Goal: Task Accomplishment & Management: Complete application form

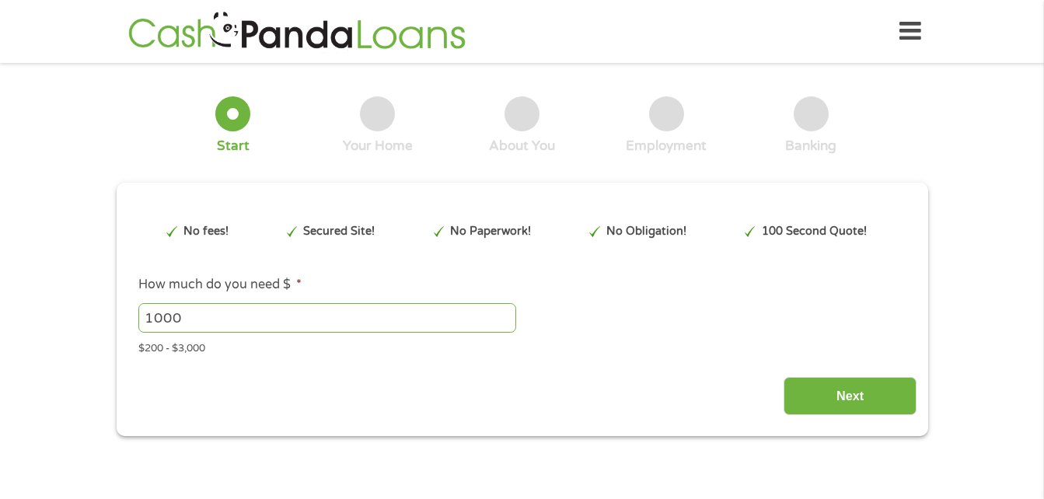
type input "EAIaIQobChMI-dTn-9nljwMVPzYIBR1ZuQCPEAAYAyAAEgJIsvD_BwE"
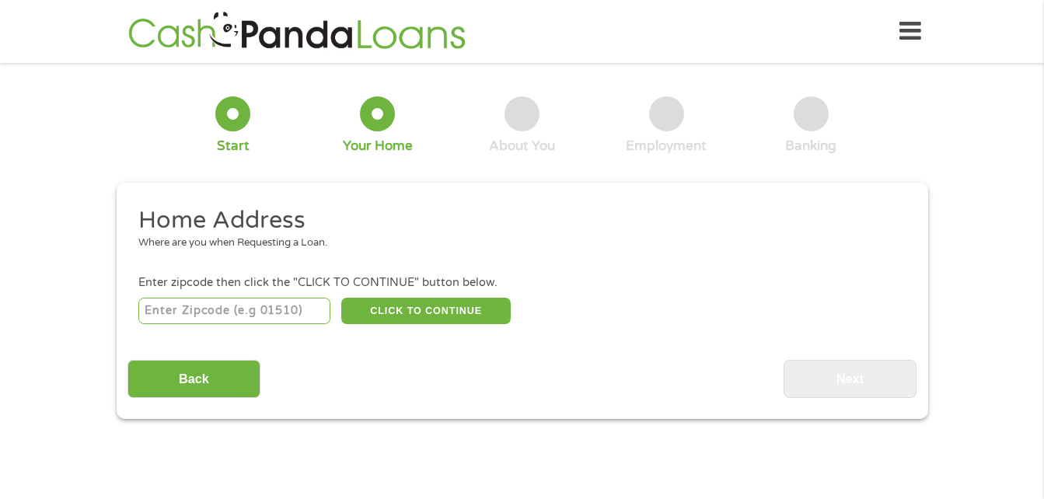
click at [245, 312] on input "number" at bounding box center [234, 311] width 192 height 26
type input "42301"
click at [394, 304] on button "CLICK TO CONTINUE" at bounding box center [425, 311] width 169 height 26
type input "42301"
type input "[GEOGRAPHIC_DATA]"
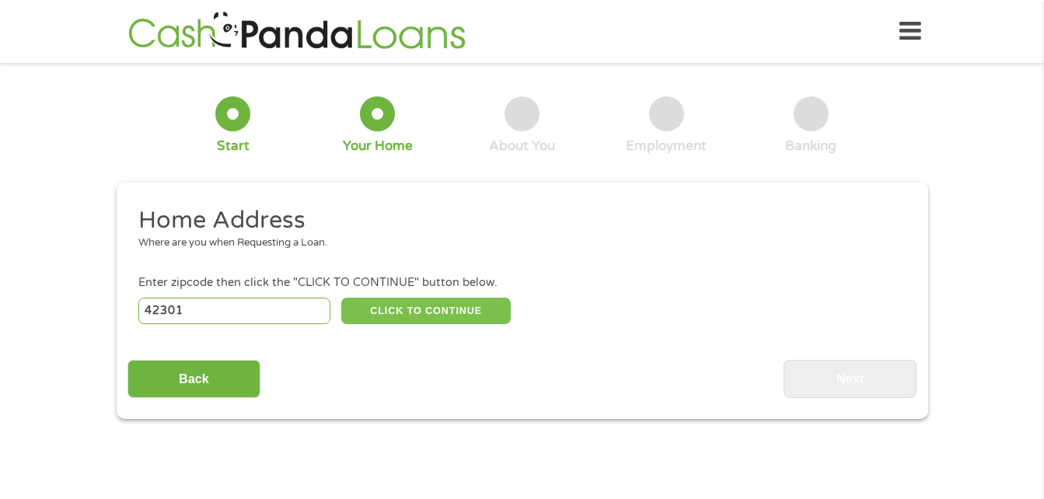
select select "[US_STATE]"
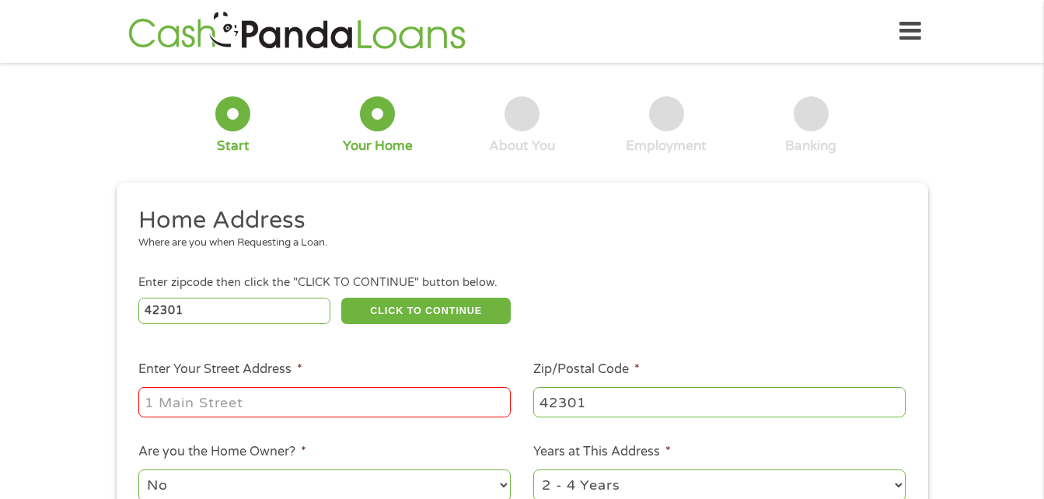
click at [150, 402] on input "Enter Your Street Address *" at bounding box center [324, 402] width 372 height 30
type input "[STREET_ADDRESS]"
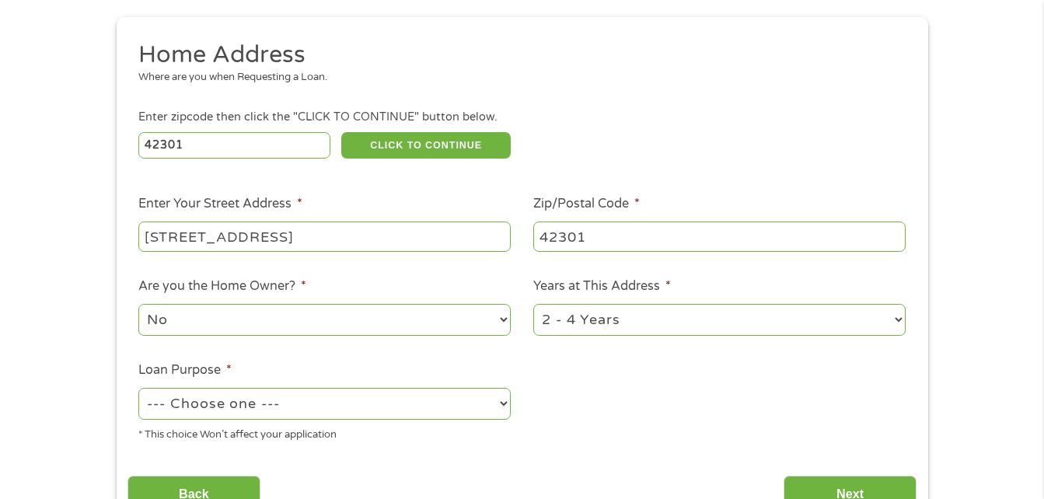
scroll to position [187, 0]
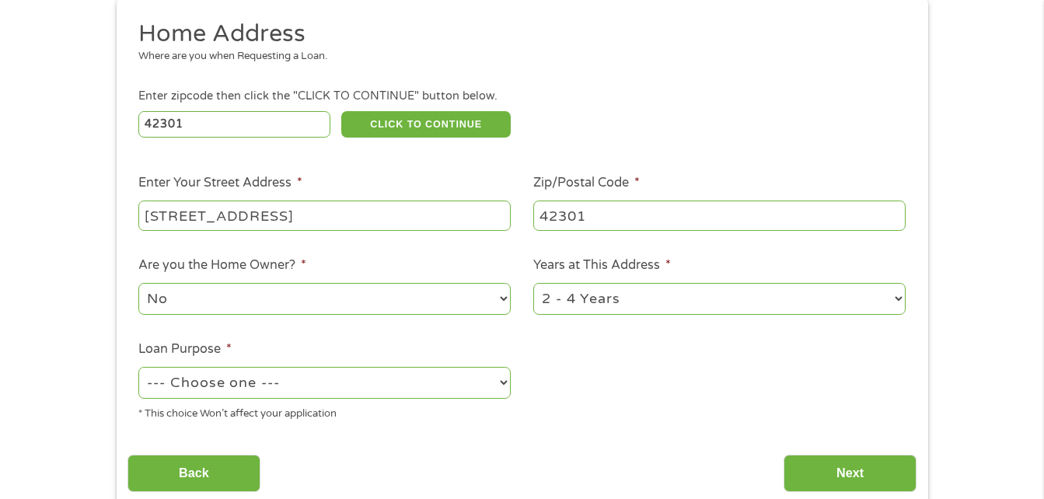
click at [645, 291] on select "1 Year or less 1 - 2 Years 2 - 4 Years Over 4 Years" at bounding box center [719, 299] width 372 height 32
click at [604, 413] on ul "Home Address Where are you when Requesting a Loan. Enter zipcode then click the…" at bounding box center [522, 226] width 789 height 415
click at [379, 384] on select "--- Choose one --- Pay Bills Debt Consolidation Home Improvement Major Purchase…" at bounding box center [324, 383] width 372 height 32
select select "other"
click at [138, 367] on select "--- Choose one --- Pay Bills Debt Consolidation Home Improvement Major Purchase…" at bounding box center [324, 383] width 372 height 32
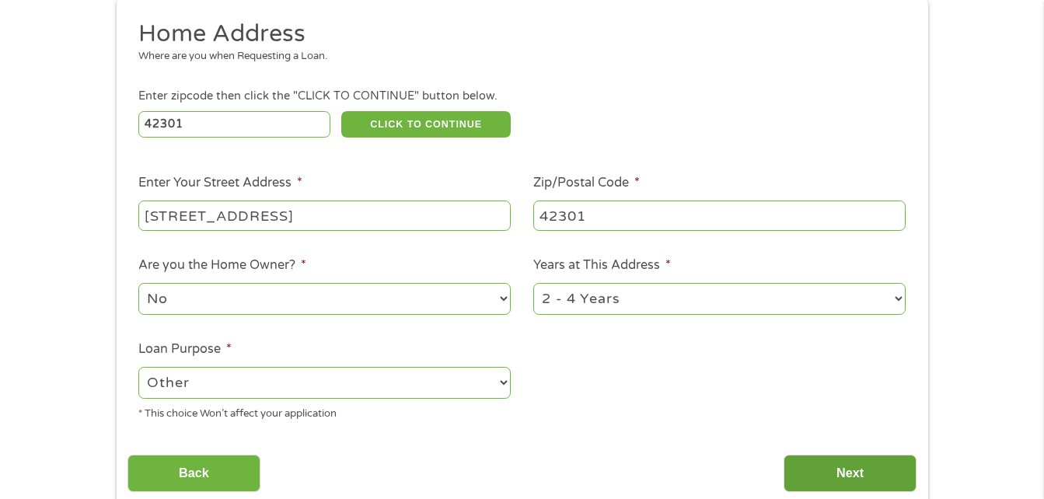
click at [842, 461] on input "Next" at bounding box center [850, 474] width 133 height 38
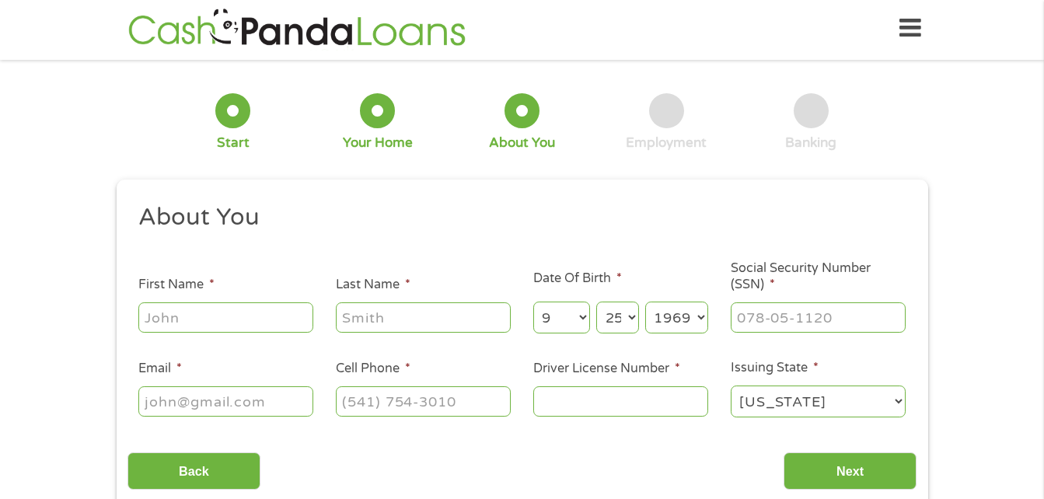
scroll to position [0, 0]
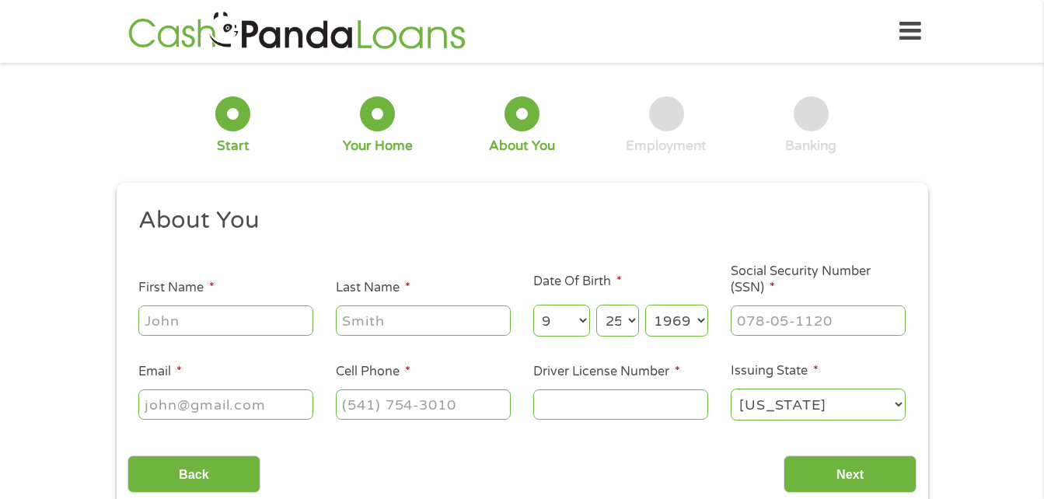
click at [201, 321] on input "First Name *" at bounding box center [225, 321] width 175 height 30
type input "[PERSON_NAME]"
type input "[EMAIL_ADDRESS][DOMAIN_NAME]"
type input "2703147455"
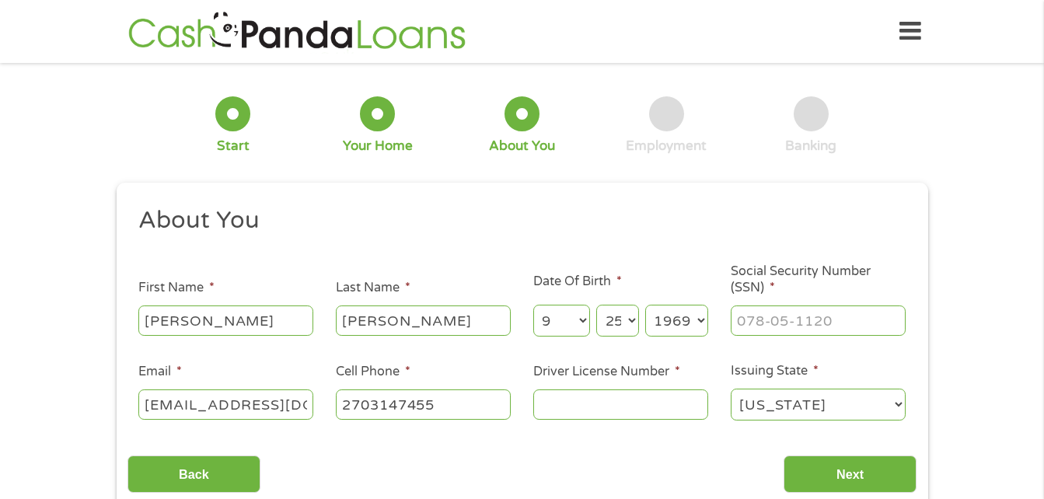
select select "[US_STATE]"
type input "[PHONE_NUMBER]"
click at [751, 318] on input "___-__-____" at bounding box center [818, 321] width 175 height 30
type input "402-80-9565"
click at [550, 402] on input "Driver License Number *" at bounding box center [620, 405] width 175 height 30
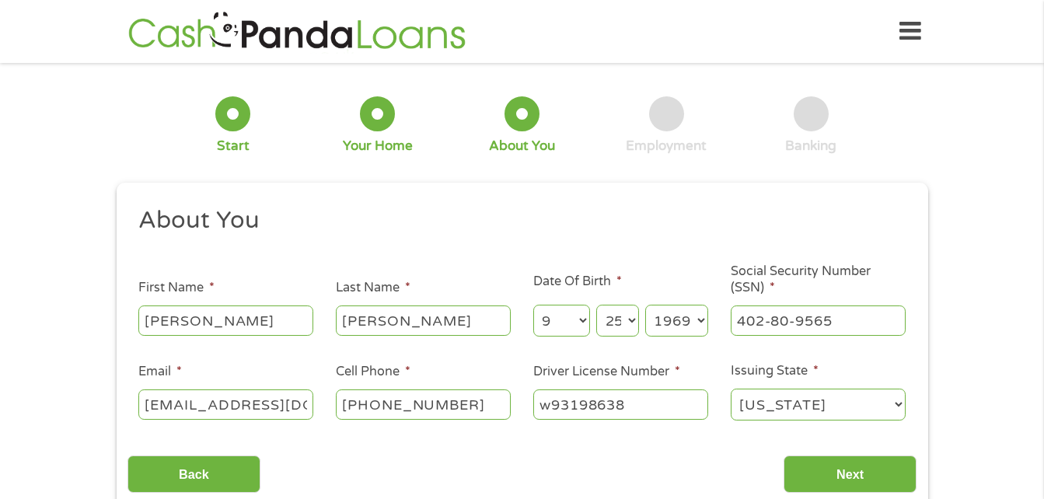
type input "w93198638"
click at [818, 404] on select "[US_STATE] [US_STATE] [US_STATE] [US_STATE] [US_STATE] [US_STATE] [US_STATE] [U…" at bounding box center [818, 405] width 175 height 32
select select "[US_STATE]"
click at [731, 389] on select "[US_STATE] [US_STATE] [US_STATE] [US_STATE] [US_STATE] [US_STATE] [US_STATE] [U…" at bounding box center [818, 405] width 175 height 32
click at [837, 469] on input "Next" at bounding box center [850, 475] width 133 height 38
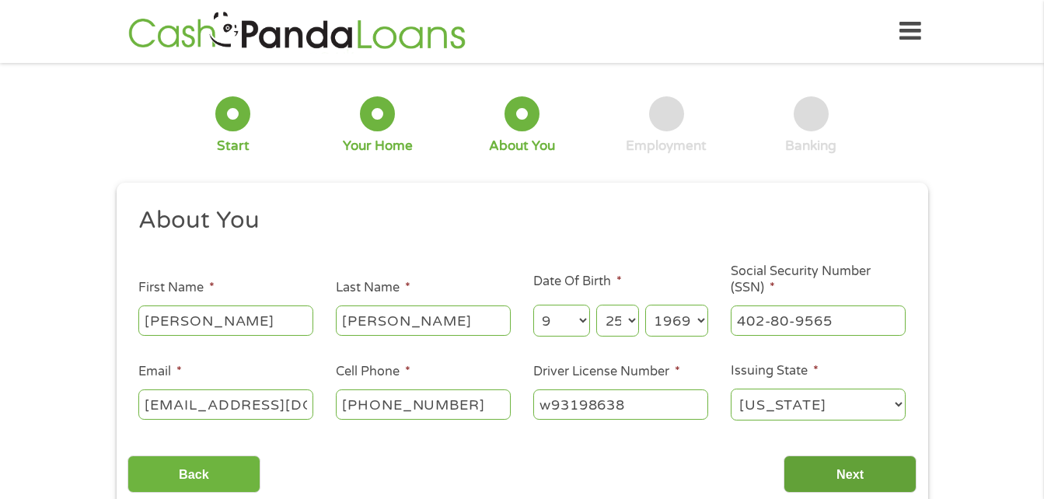
scroll to position [6, 6]
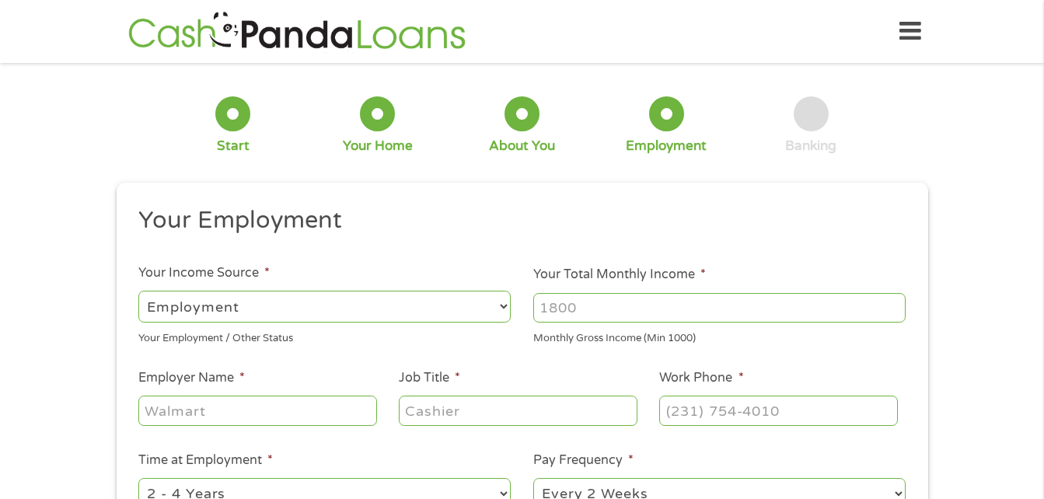
click at [558, 309] on input "Your Total Monthly Income *" at bounding box center [719, 308] width 372 height 30
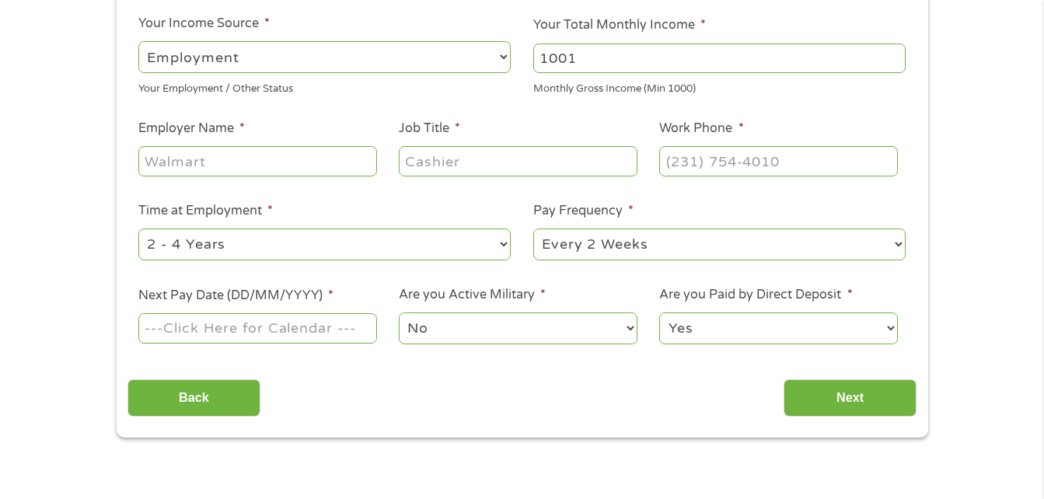
scroll to position [218, 0]
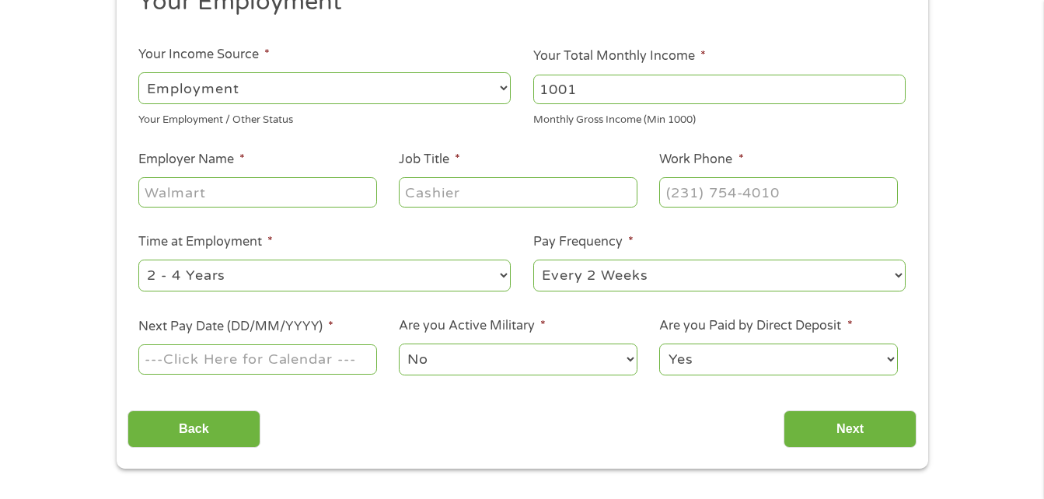
click at [586, 96] on input "1001" at bounding box center [719, 90] width 372 height 30
type input "1"
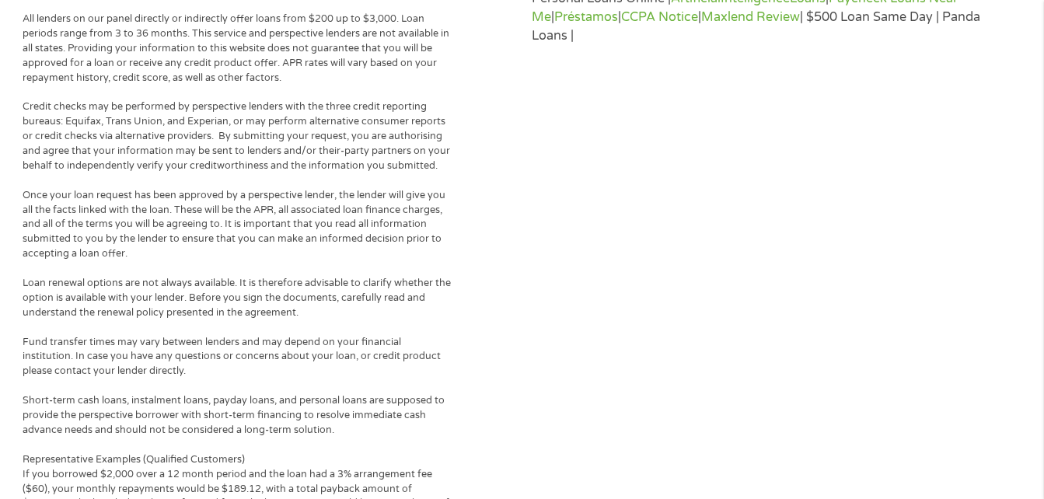
scroll to position [1091, 0]
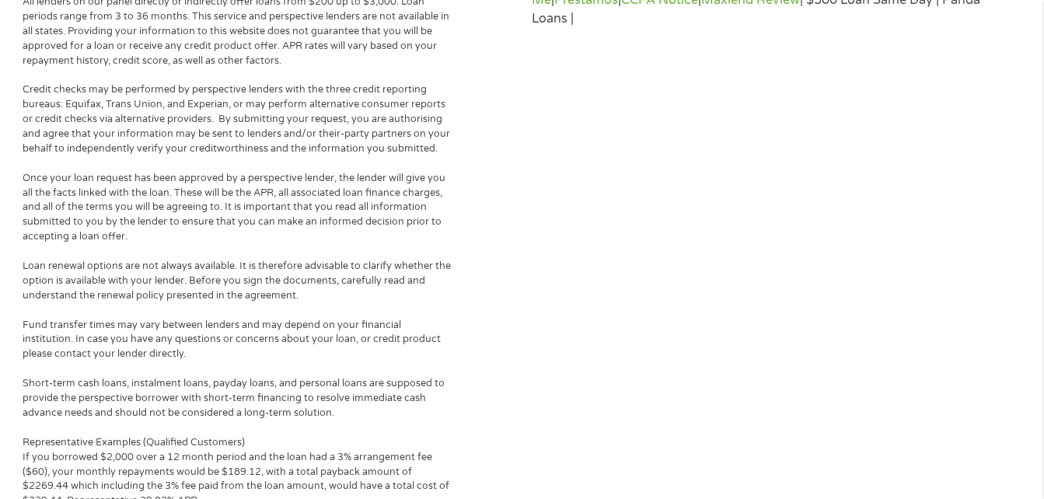
click at [586, 96] on div "Terms & Conditions Privacy Policy Cookies Policy E-Consent state-availability L…" at bounding box center [772, 214] width 500 height 1087
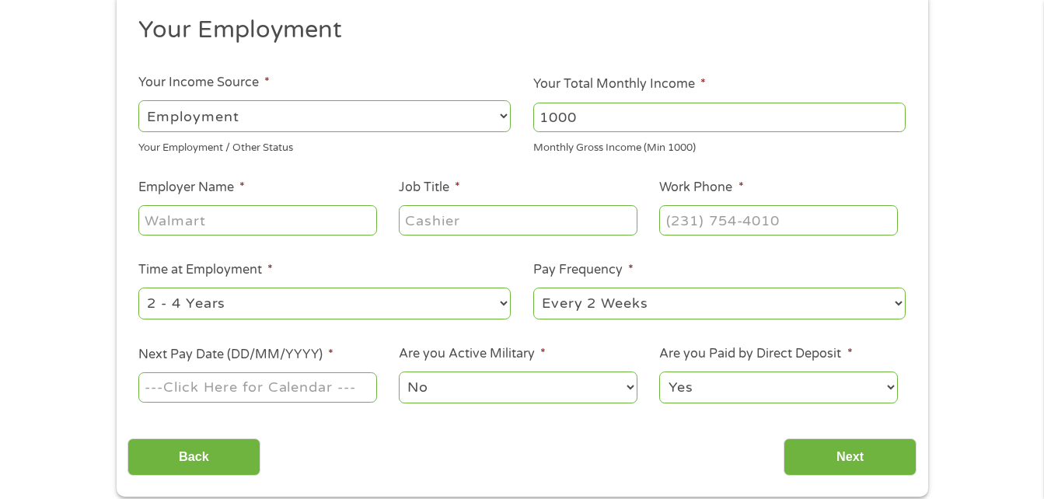
scroll to position [189, 0]
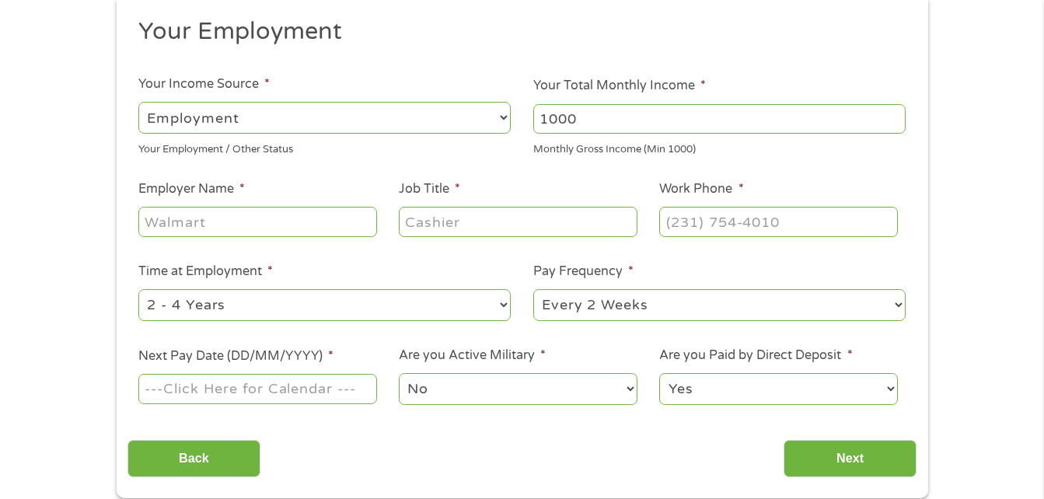
click at [578, 124] on input "1000" at bounding box center [719, 119] width 372 height 30
type input "1"
type input "3360"
click at [187, 216] on input "Employer Name *" at bounding box center [257, 222] width 238 height 30
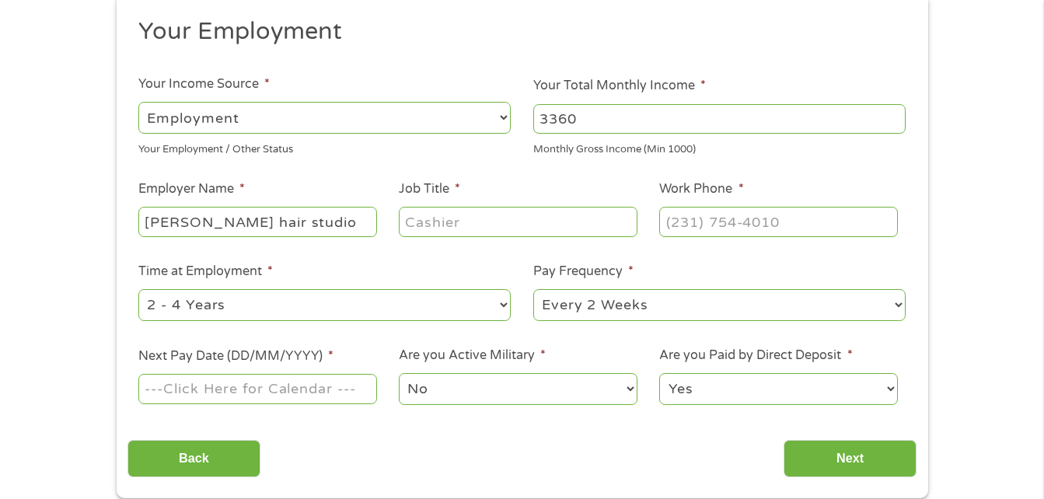
type input "[PERSON_NAME] hair studio"
click at [435, 224] on input "Job Title *" at bounding box center [518, 222] width 238 height 30
type input "hairstylist"
click at [722, 218] on input "(___) ___-____" at bounding box center [778, 222] width 238 height 30
type input "[PHONE_NUMBER]"
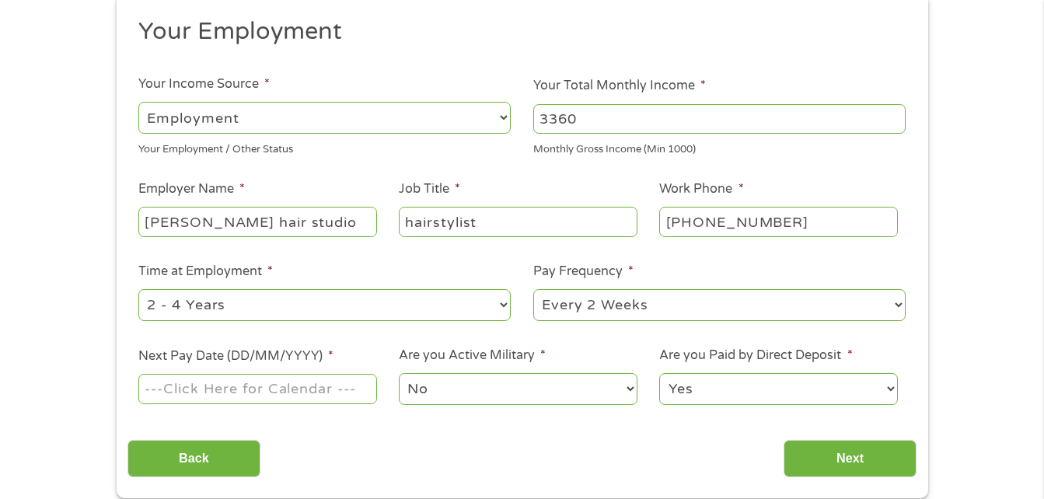
click at [218, 318] on select "--- Choose one --- 1 Year or less 1 - 2 Years 2 - 4 Years Over 4 Years" at bounding box center [324, 305] width 372 height 32
select select "60months"
click at [138, 289] on select "--- Choose one --- 1 Year or less 1 - 2 Years 2 - 4 Years Over 4 Years" at bounding box center [324, 305] width 372 height 32
click at [594, 308] on select "--- Choose one --- Every 2 Weeks Every Week Monthly Semi-Monthly" at bounding box center [719, 305] width 372 height 32
select select "weekly"
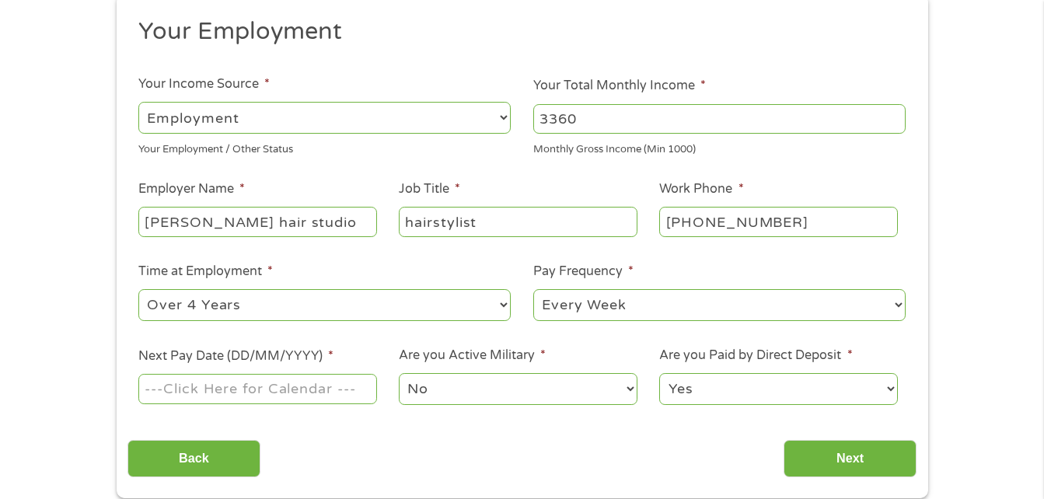
click at [533, 289] on select "--- Choose one --- Every 2 Weeks Every Week Monthly Semi-Monthly" at bounding box center [719, 305] width 372 height 32
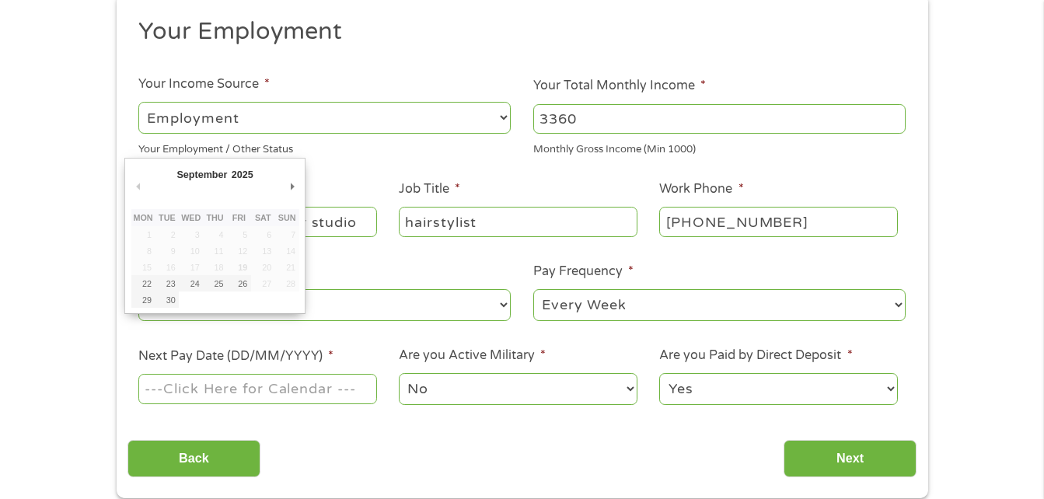
click at [264, 399] on input "Next Pay Date (DD/MM/YYYY) *" at bounding box center [257, 389] width 238 height 30
type input "[DATE]"
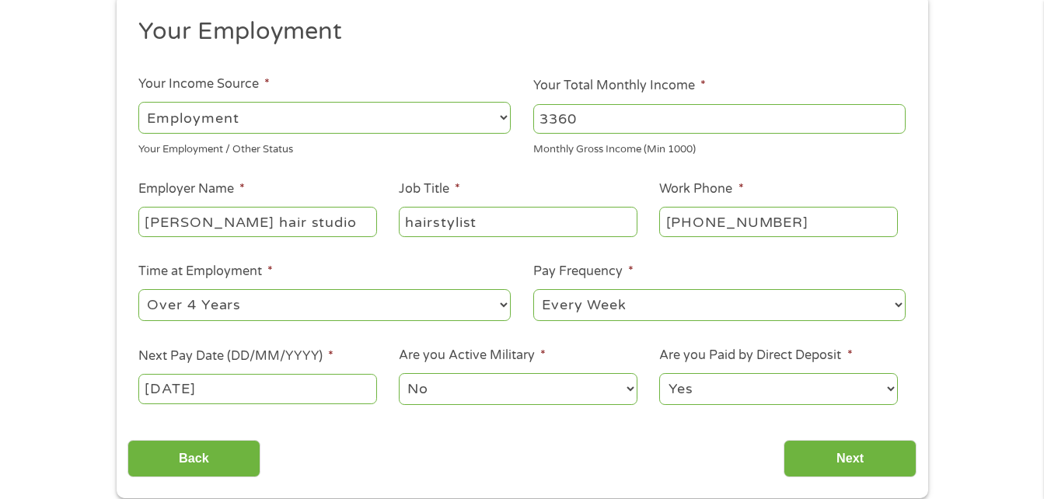
click at [703, 379] on select "Yes No" at bounding box center [778, 389] width 238 height 32
select select "0"
click at [659, 373] on select "Yes No" at bounding box center [778, 389] width 238 height 32
click at [842, 466] on input "Next" at bounding box center [850, 459] width 133 height 38
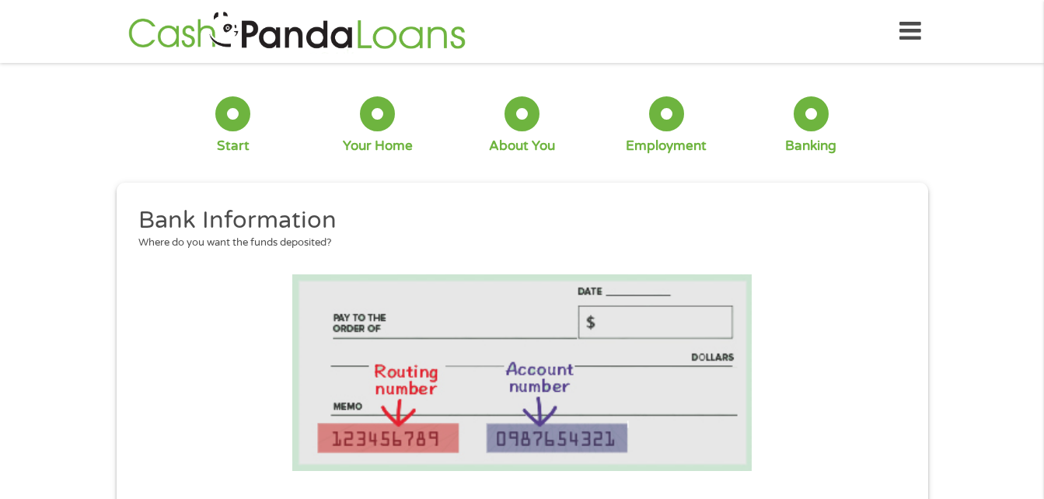
scroll to position [68, 6]
click at [229, 366] on li at bounding box center [522, 372] width 789 height 197
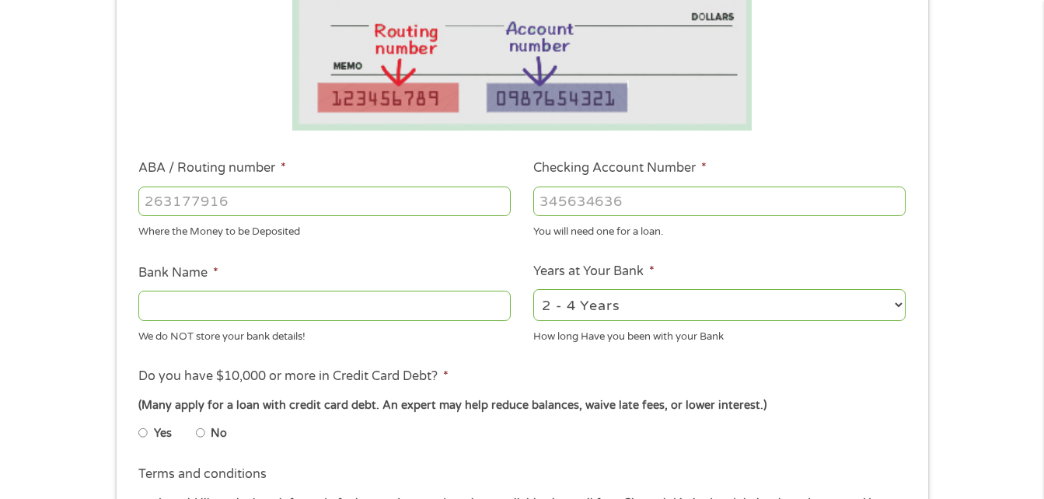
scroll to position [342, 0]
click at [158, 196] on input "ABA / Routing number *" at bounding box center [324, 200] width 372 height 30
type input "07397218"
type input "1"
click at [238, 205] on input "07397218" at bounding box center [324, 200] width 372 height 30
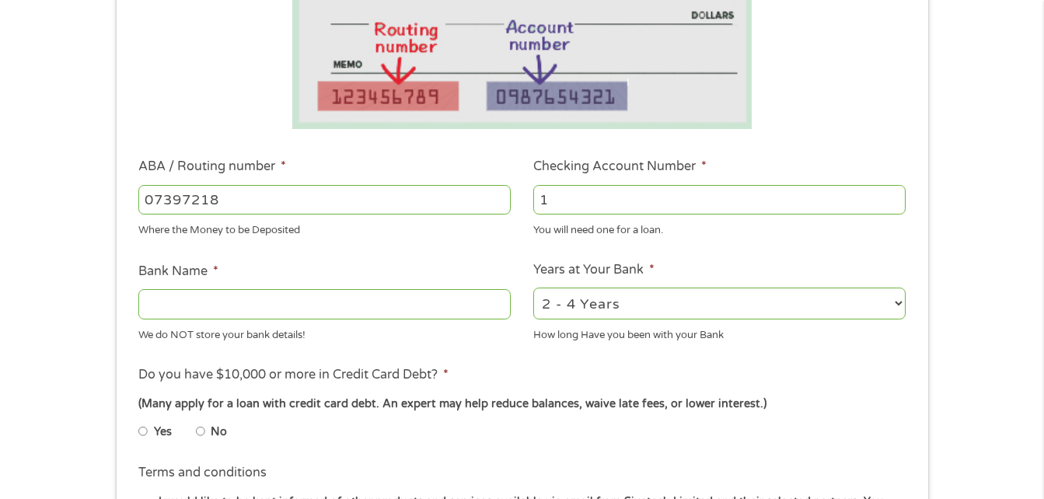
type input "073972181"
type input "METABANK"
type input "073972181"
click at [557, 208] on input "1" at bounding box center [719, 200] width 372 height 30
type input "70003903172697"
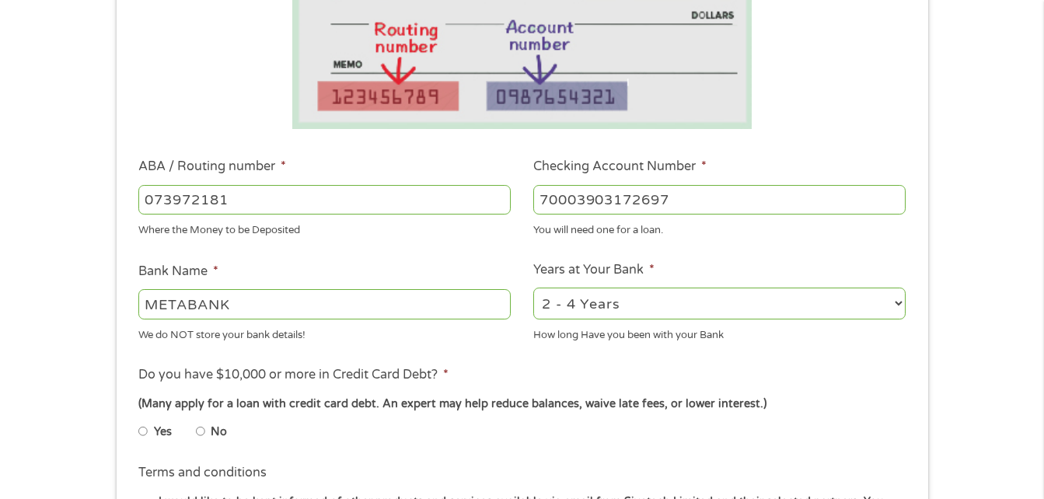
click at [662, 295] on select "2 - 4 Years 6 - 12 Months 1 - 2 Years Over 4 Years" at bounding box center [719, 304] width 372 height 32
select select "60months"
click at [533, 288] on select "2 - 4 Years 6 - 12 Months 1 - 2 Years Over 4 Years" at bounding box center [719, 304] width 372 height 32
click at [197, 437] on input "No" at bounding box center [200, 431] width 9 height 25
radio input "true"
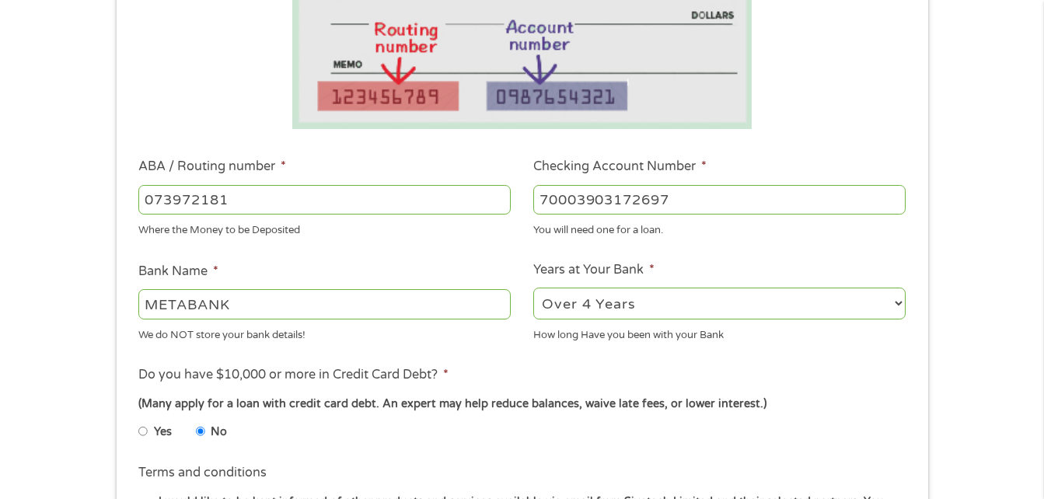
click at [138, 419] on input "Yes" at bounding box center [142, 431] width 9 height 25
radio input "true"
click at [196, 419] on input "No" at bounding box center [200, 431] width 9 height 25
radio input "true"
click at [138, 419] on input "Yes" at bounding box center [142, 431] width 9 height 25
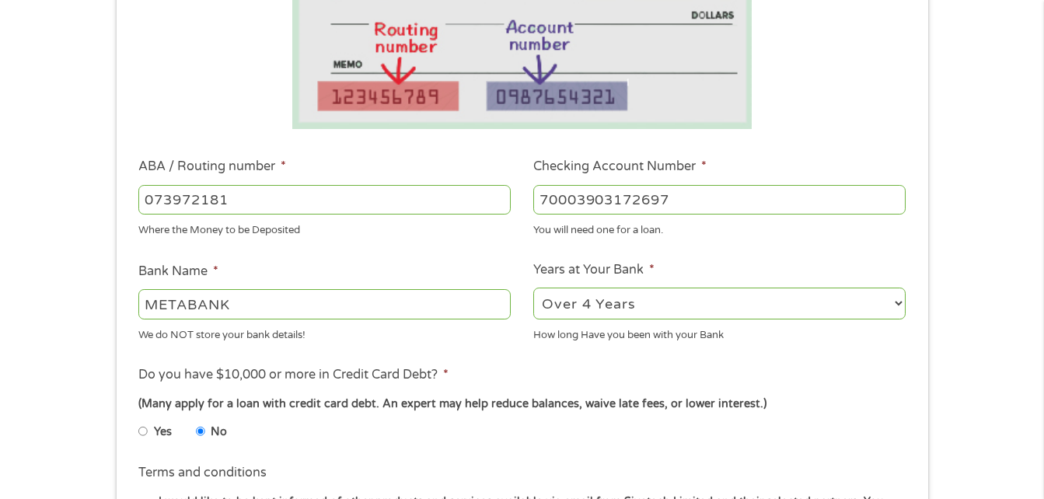
radio input "true"
click at [397, 452] on ul "Yes No" at bounding box center [323, 435] width 371 height 36
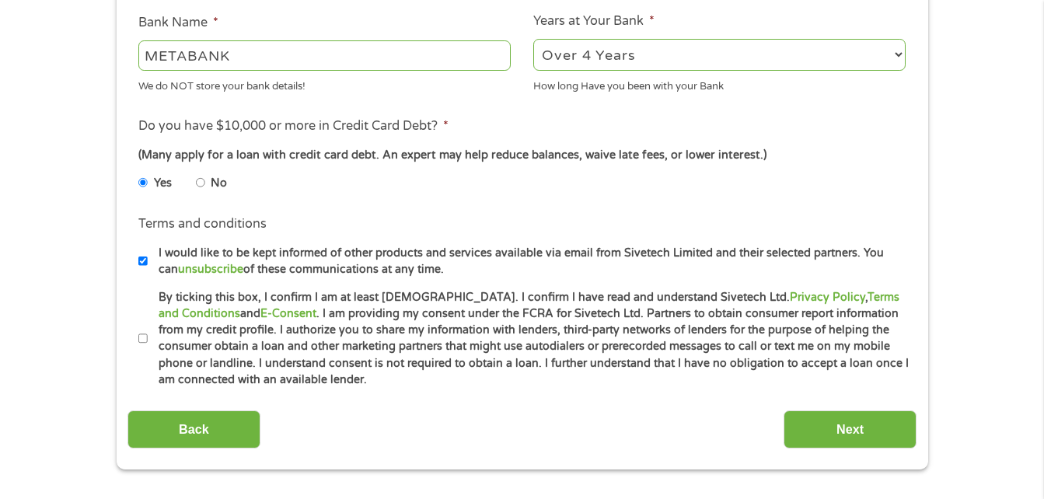
scroll to position [622, 0]
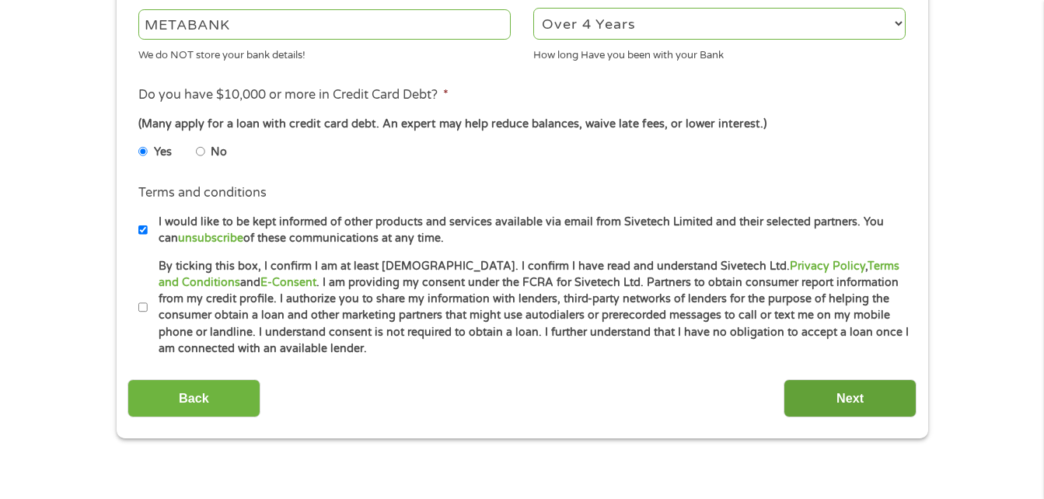
click at [881, 393] on input "Next" at bounding box center [850, 398] width 133 height 38
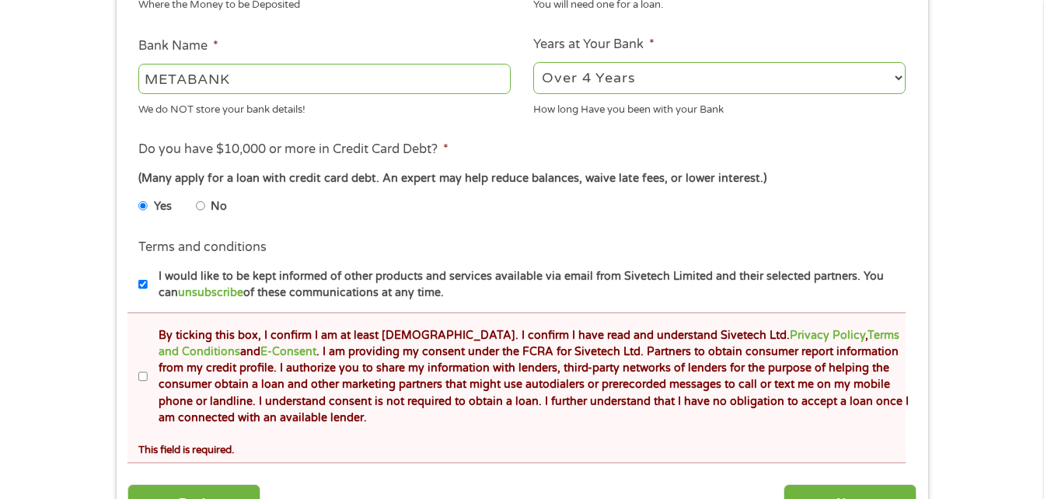
scroll to position [653, 0]
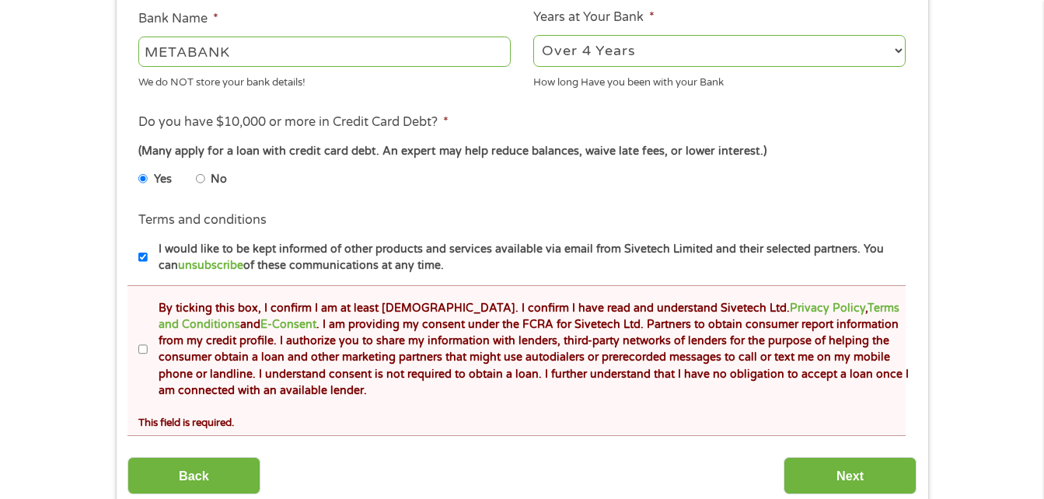
click at [148, 349] on label "By ticking this box, I confirm I am at least [DEMOGRAPHIC_DATA]. I confirm I ha…" at bounding box center [529, 350] width 763 height 100
click at [147, 349] on input "By ticking this box, I confirm I am at least [DEMOGRAPHIC_DATA]. I confirm I ha…" at bounding box center [142, 349] width 9 height 25
checkbox input "true"
click at [860, 466] on input "Next" at bounding box center [850, 476] width 133 height 38
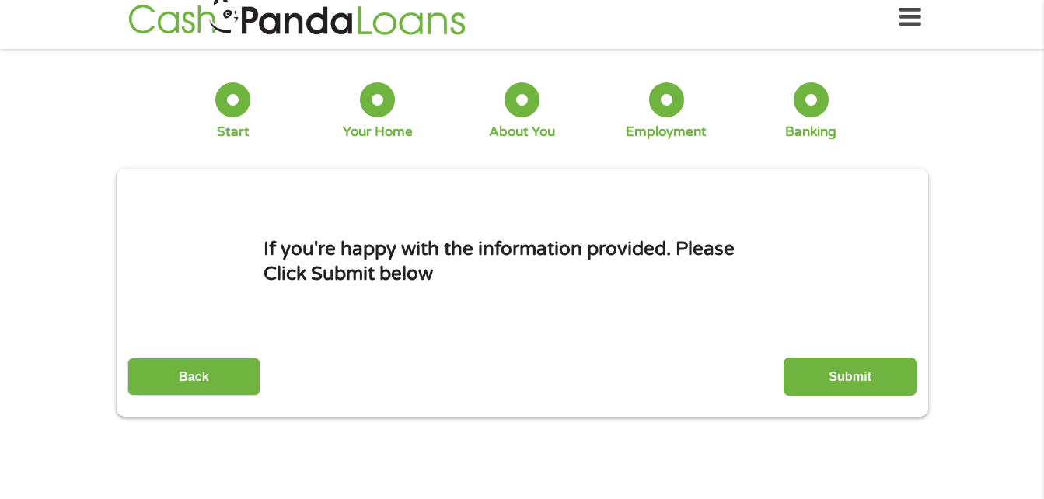
scroll to position [0, 0]
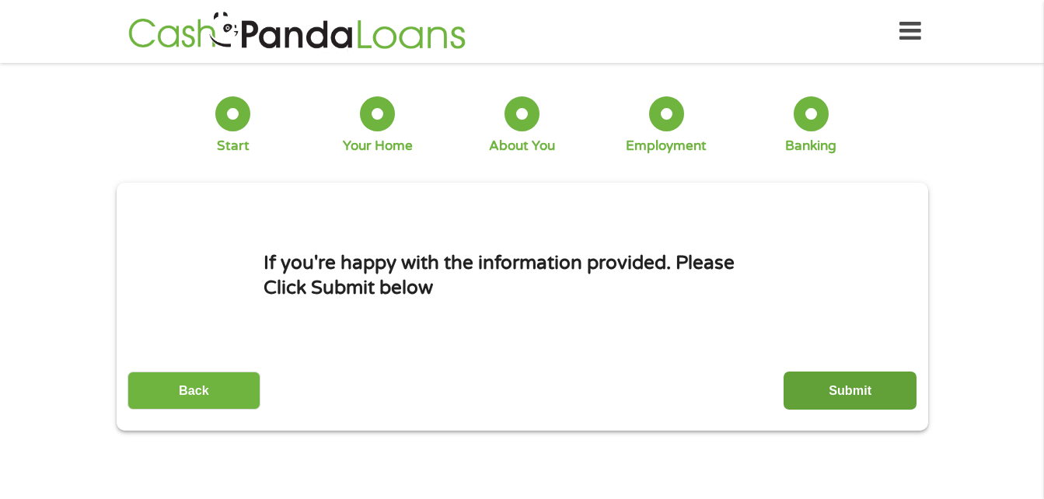
click at [819, 393] on input "Submit" at bounding box center [850, 391] width 133 height 38
